Goal: Information Seeking & Learning: Learn about a topic

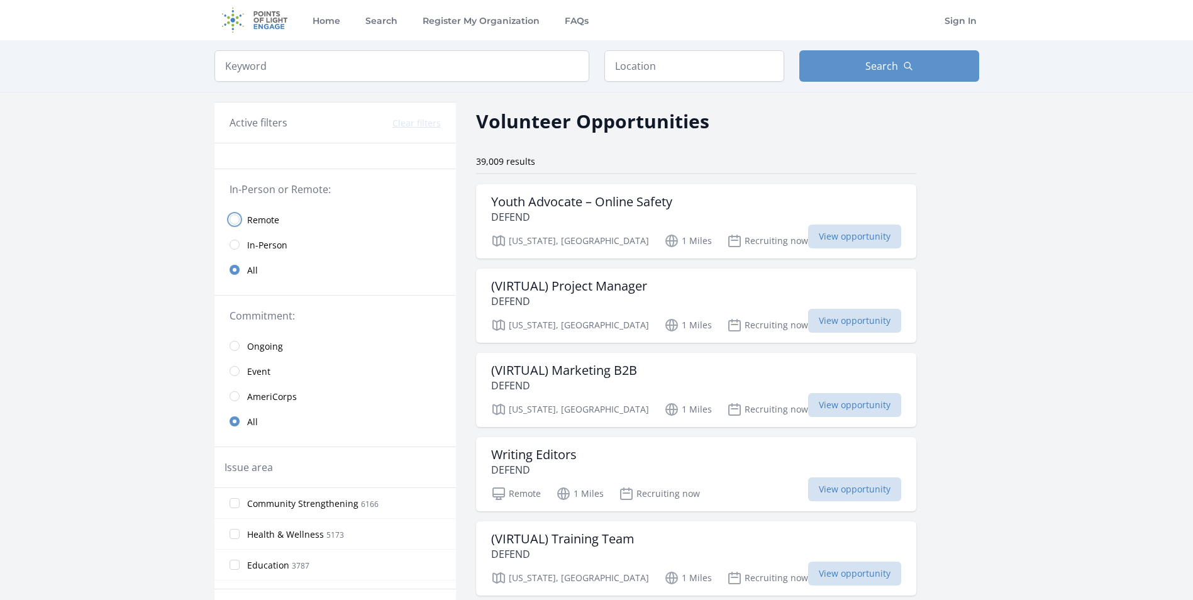
drag, startPoint x: 238, startPoint y: 219, endPoint x: 247, endPoint y: 231, distance: 15.4
click at [238, 219] on input "radio" at bounding box center [235, 219] width 10 height 10
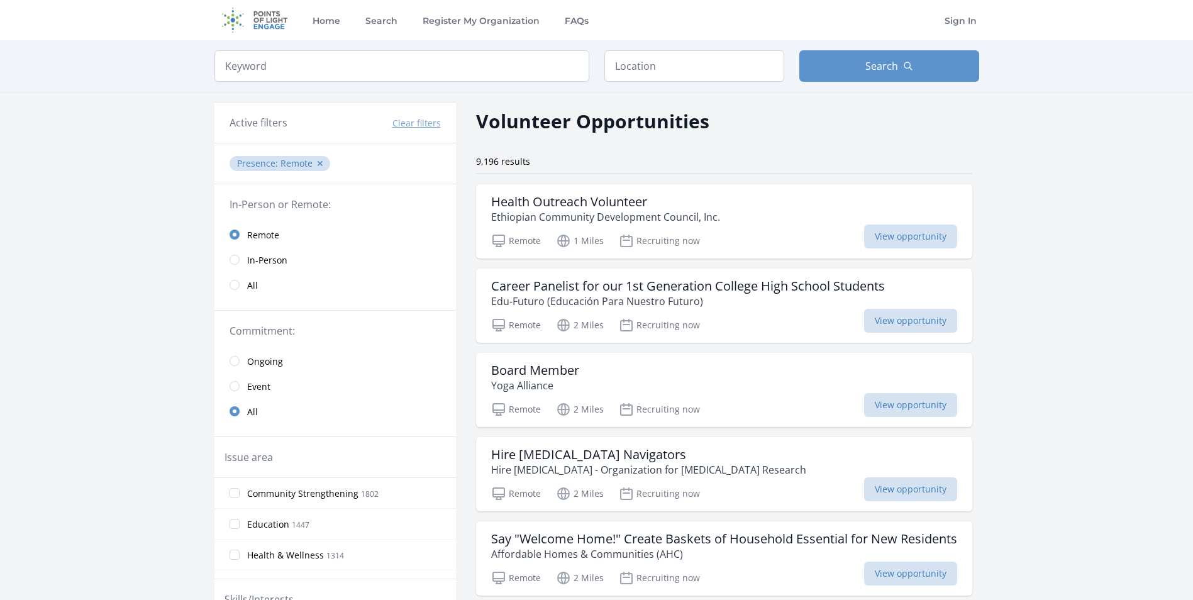
click at [240, 232] on link "Remote" at bounding box center [335, 234] width 242 height 25
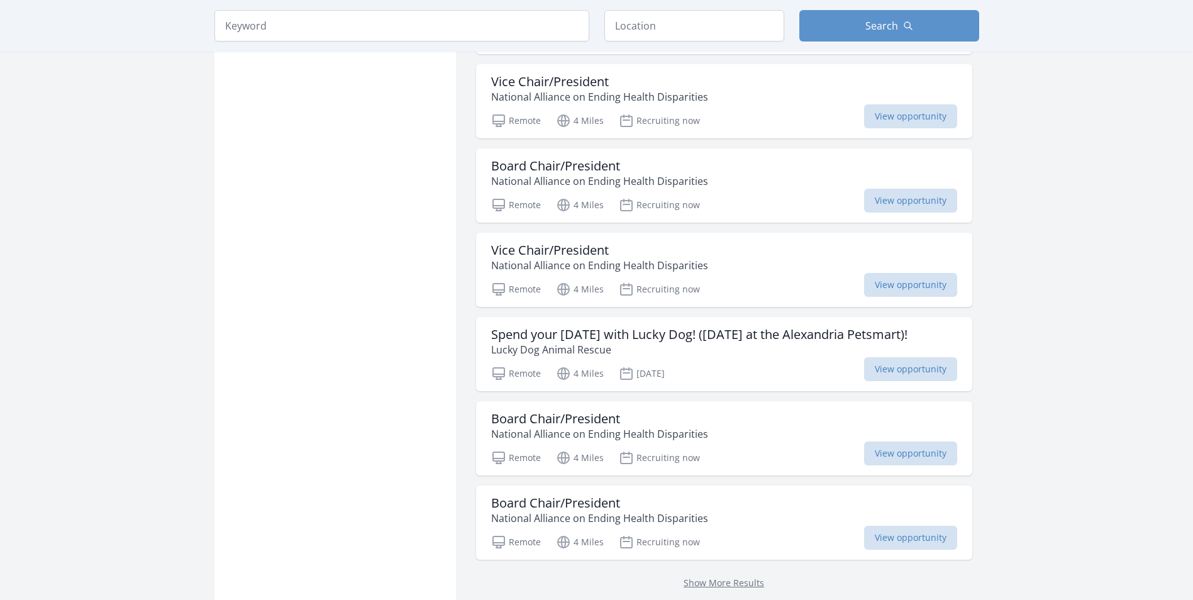
scroll to position [1384, 0]
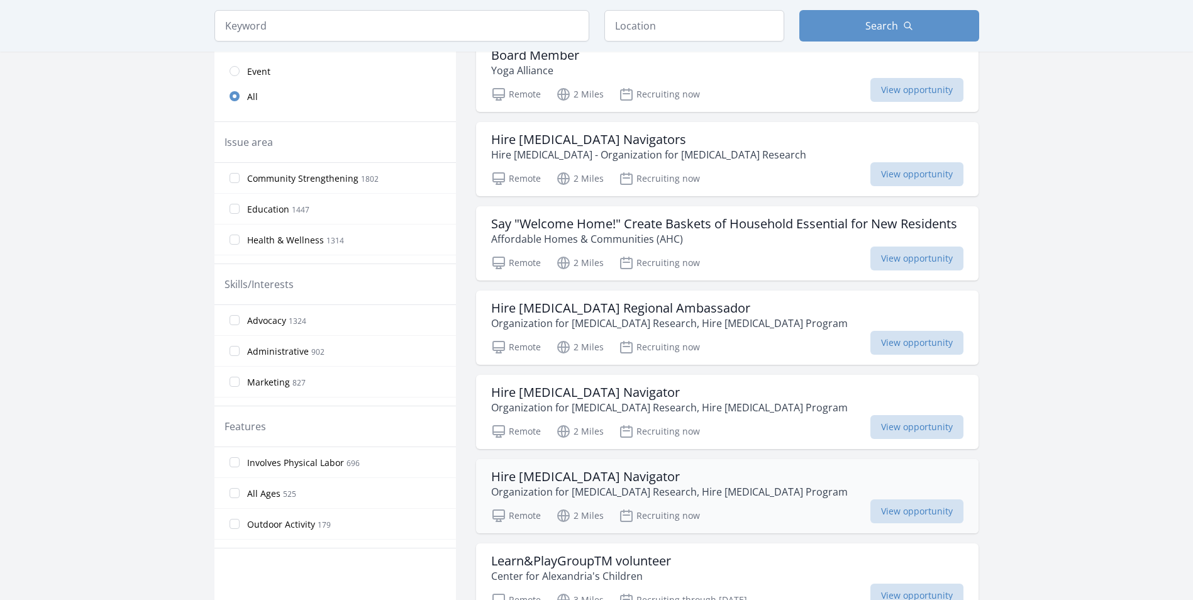
scroll to position [314, 0]
click at [235, 495] on input "All Ages 525" at bounding box center [235, 494] width 10 height 10
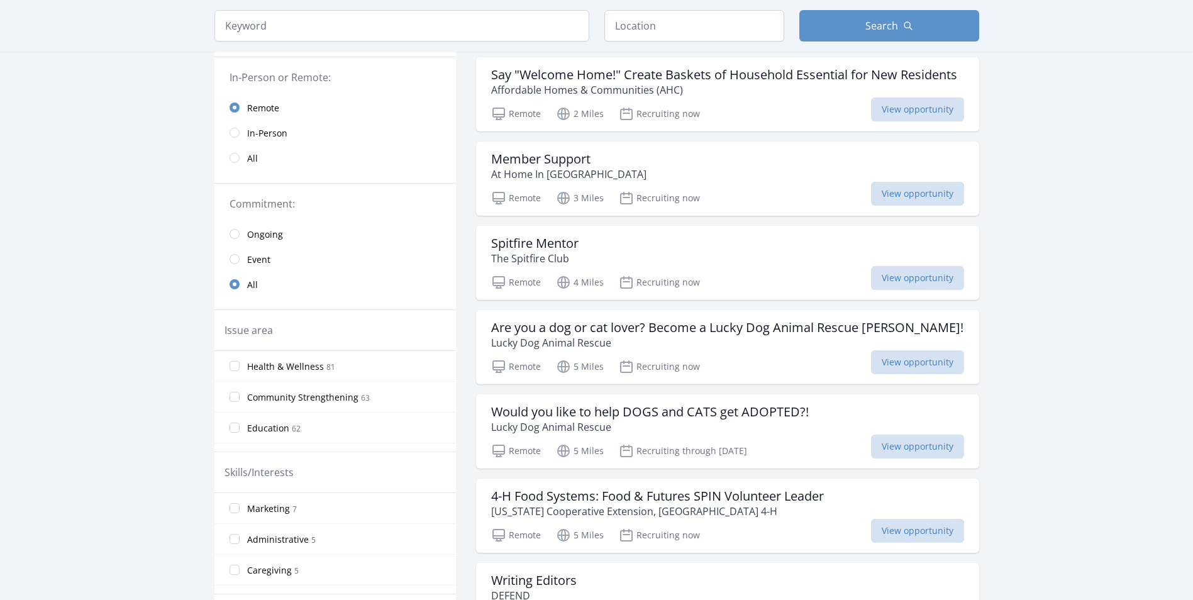
scroll to position [126, 0]
click at [240, 234] on link "Ongoing" at bounding box center [335, 235] width 242 height 25
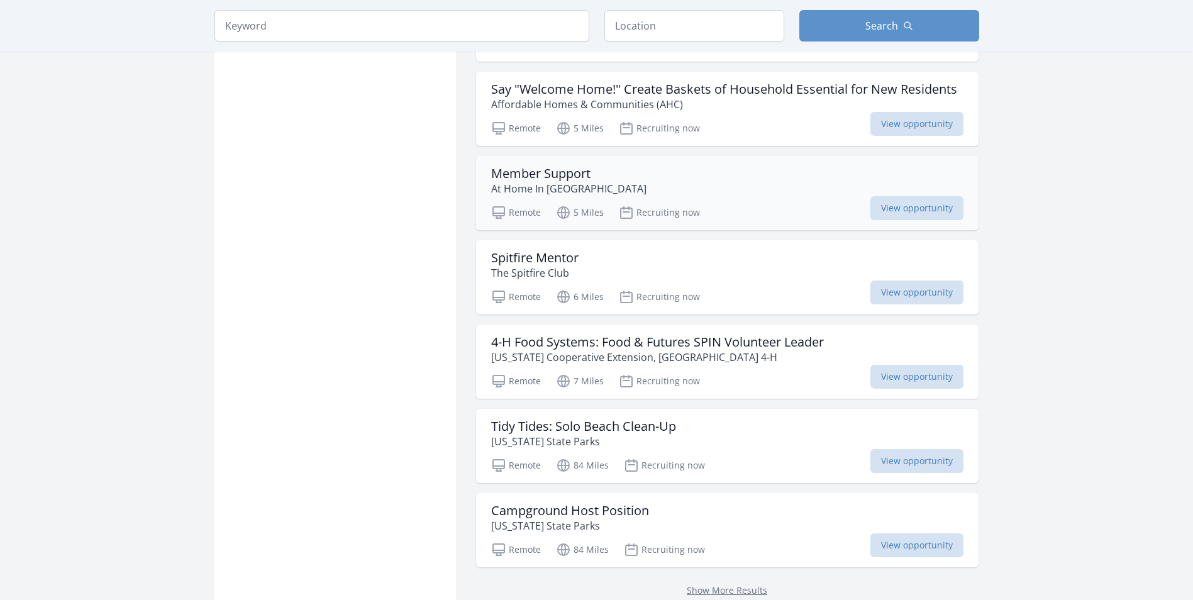
scroll to position [1384, 0]
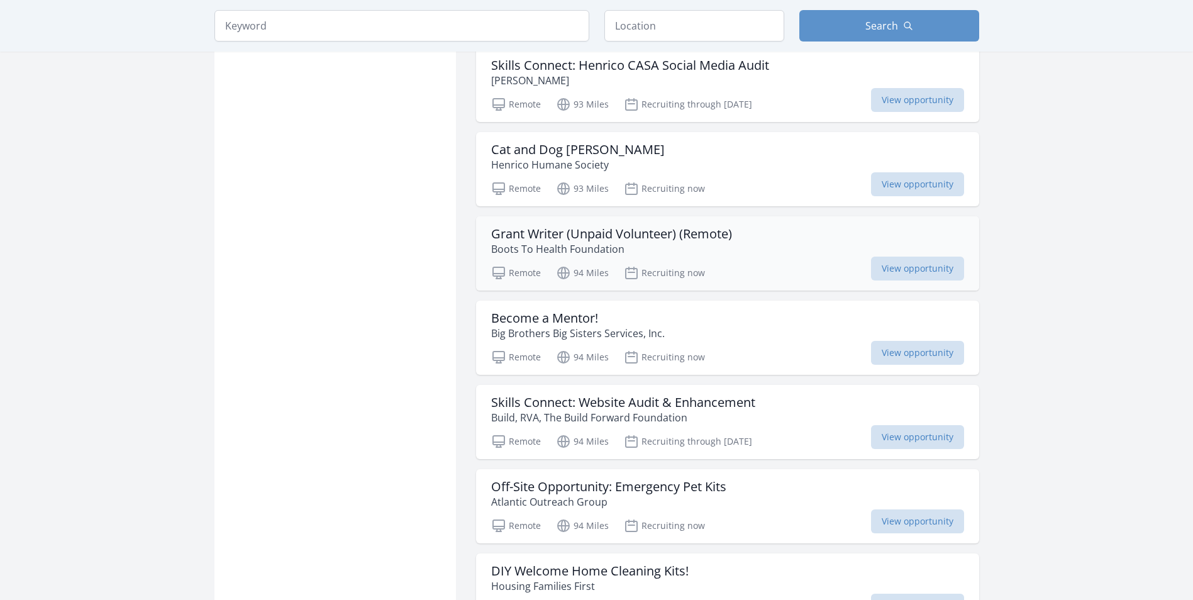
scroll to position [2013, 0]
